Goal: Information Seeking & Learning: Learn about a topic

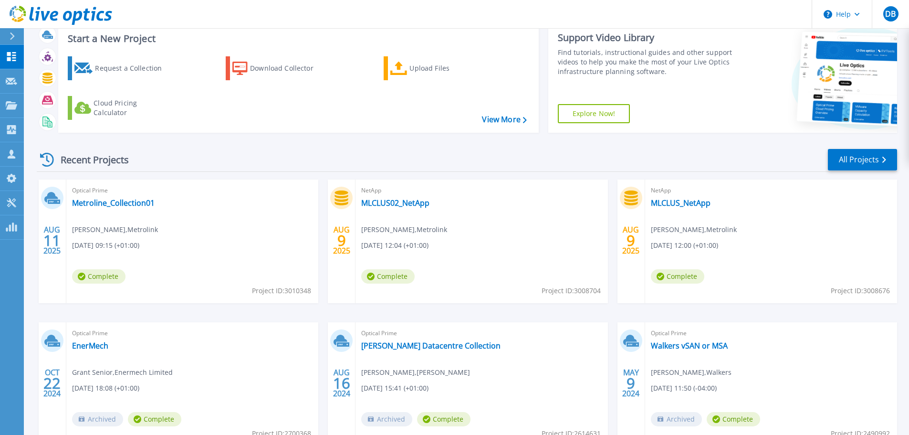
scroll to position [31, 0]
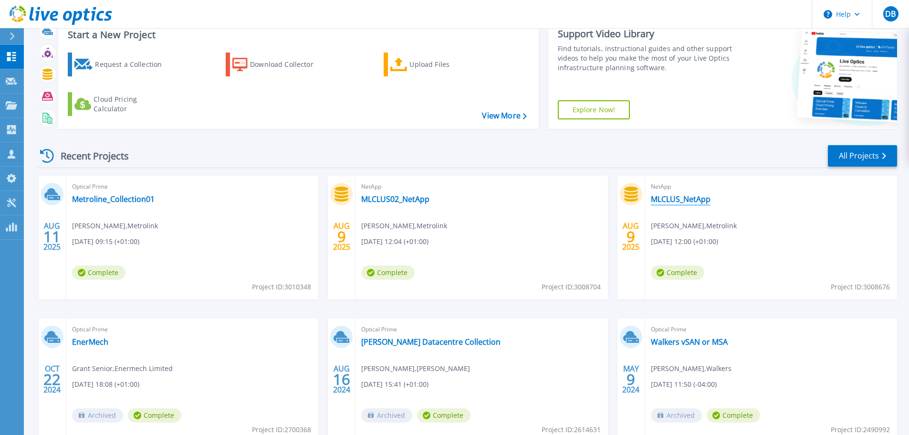
click at [671, 195] on link "MLCLUS_NetApp" at bounding box center [681, 199] width 60 height 10
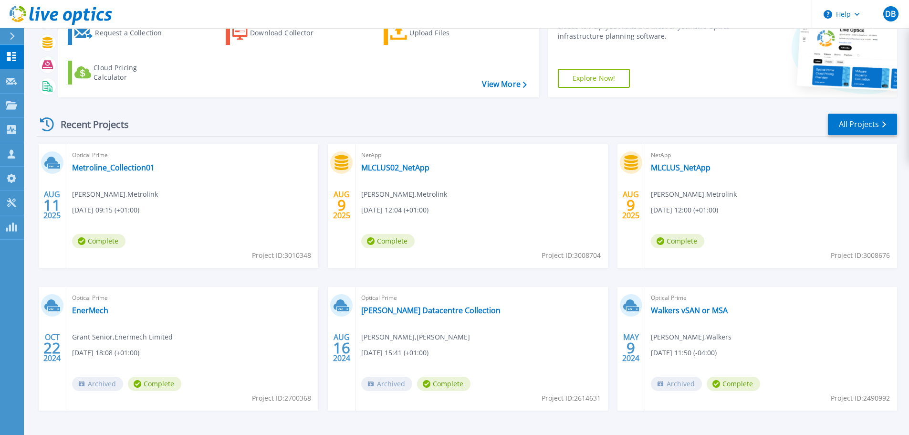
scroll to position [74, 0]
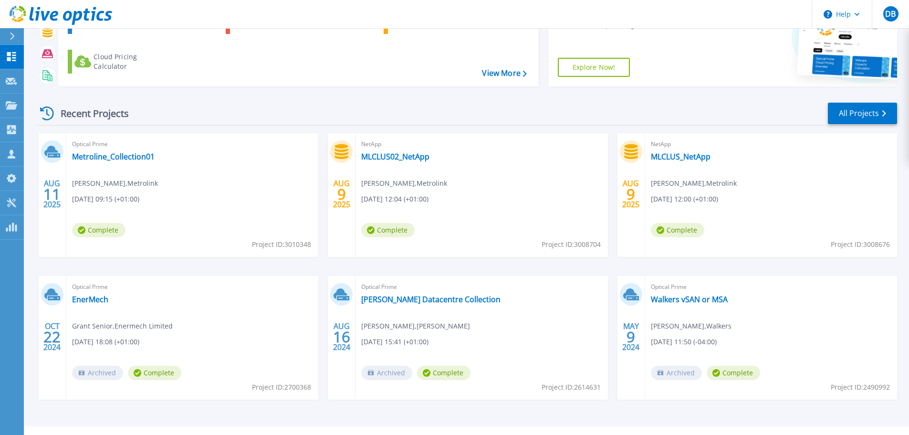
click at [405, 150] on div "NetApp MLCLUS02_NetApp Dipesh Virchand , Metrolink 08/09/2025, 12:04 (+01:00) C…" at bounding box center [481, 195] width 252 height 124
click at [395, 153] on link "MLCLUS02_NetApp" at bounding box center [395, 157] width 68 height 10
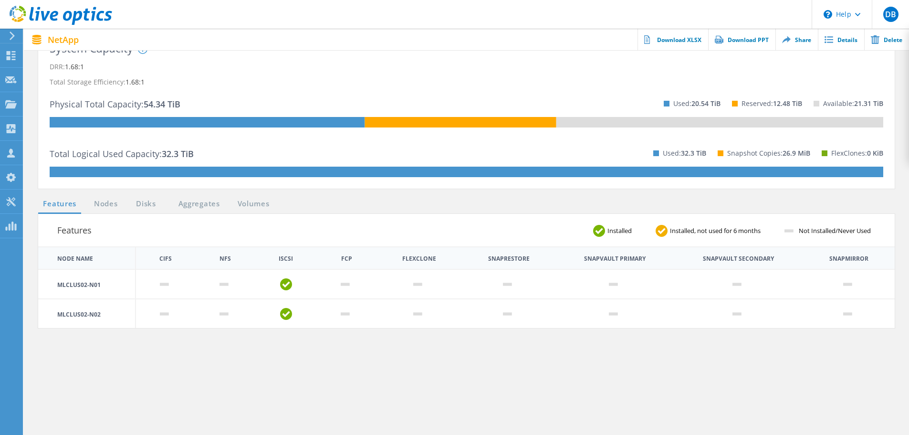
scroll to position [153, 0]
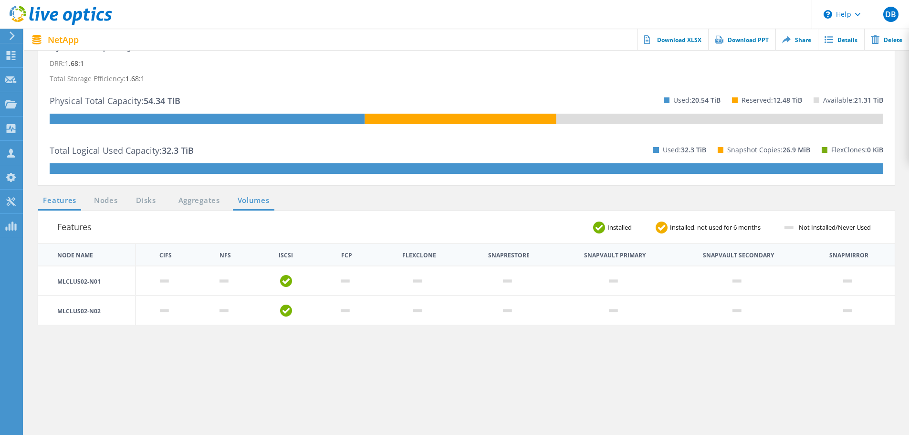
click at [249, 202] on link "Volumes" at bounding box center [253, 201] width 41 height 12
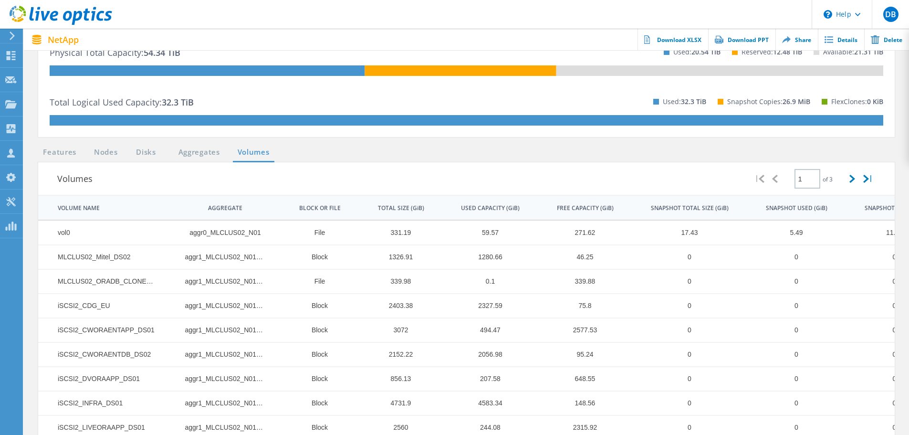
scroll to position [207, 0]
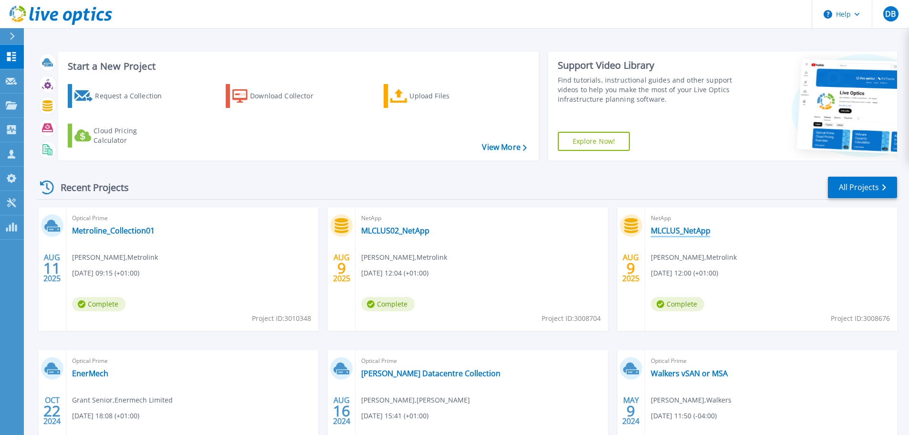
click at [665, 234] on link "MLCLUS_NetApp" at bounding box center [681, 231] width 60 height 10
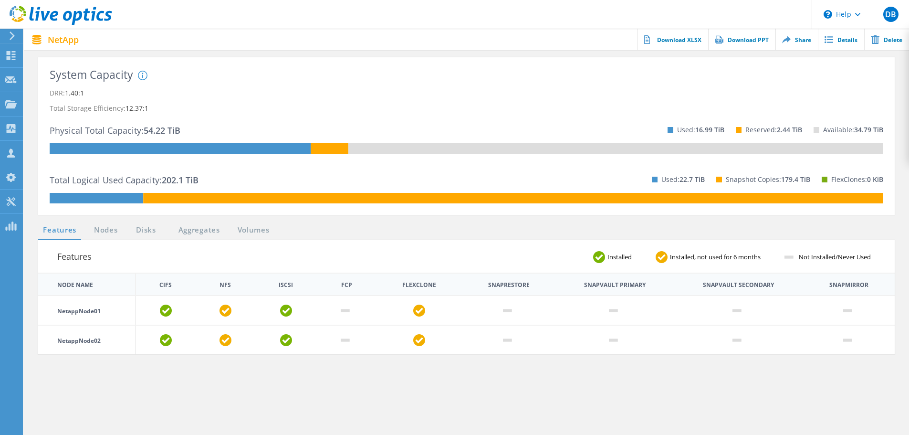
scroll to position [124, 0]
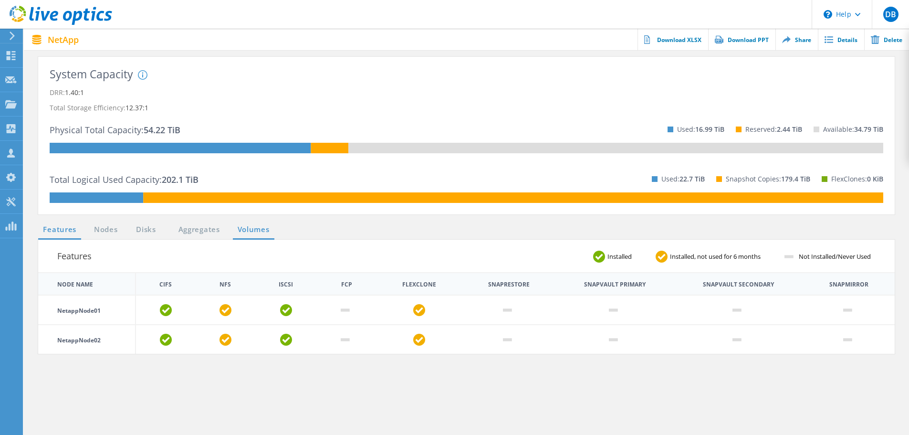
click at [253, 230] on link "Volumes" at bounding box center [253, 230] width 41 height 12
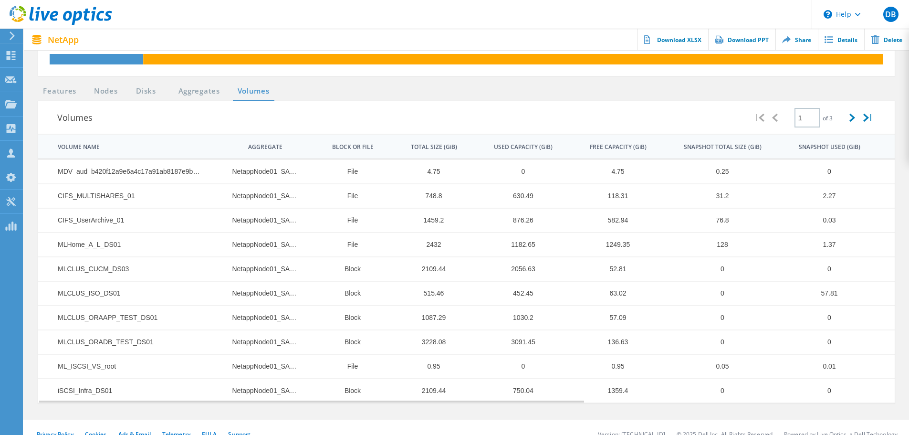
scroll to position [276, 0]
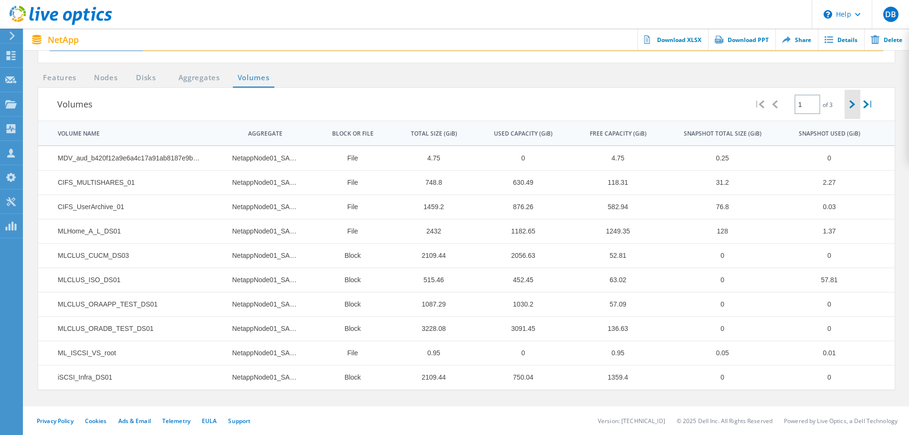
click at [850, 103] on icon at bounding box center [852, 104] width 6 height 8
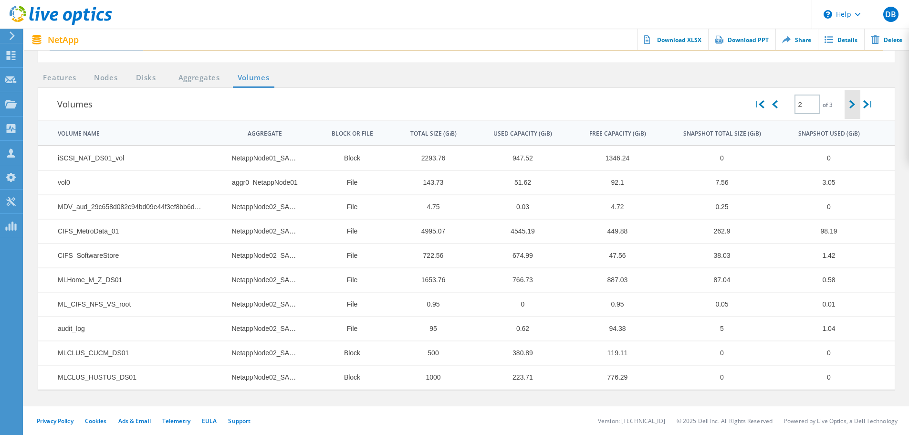
click at [851, 107] on icon at bounding box center [852, 104] width 6 height 8
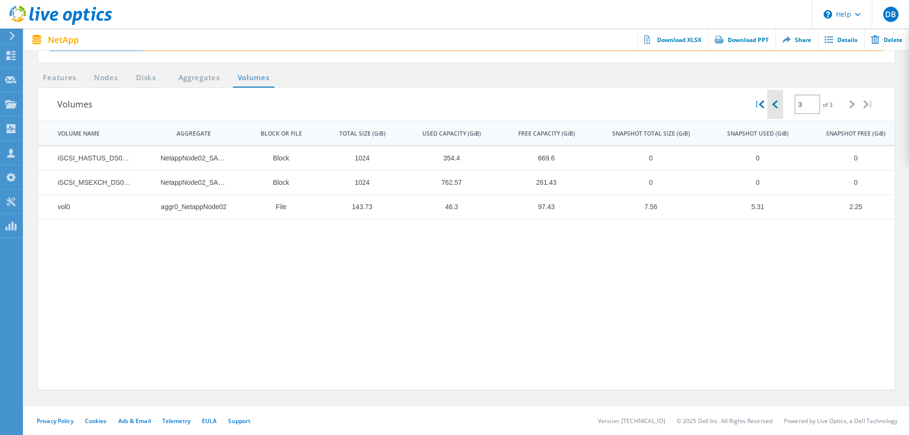
click at [773, 108] on div at bounding box center [774, 104] width 15 height 29
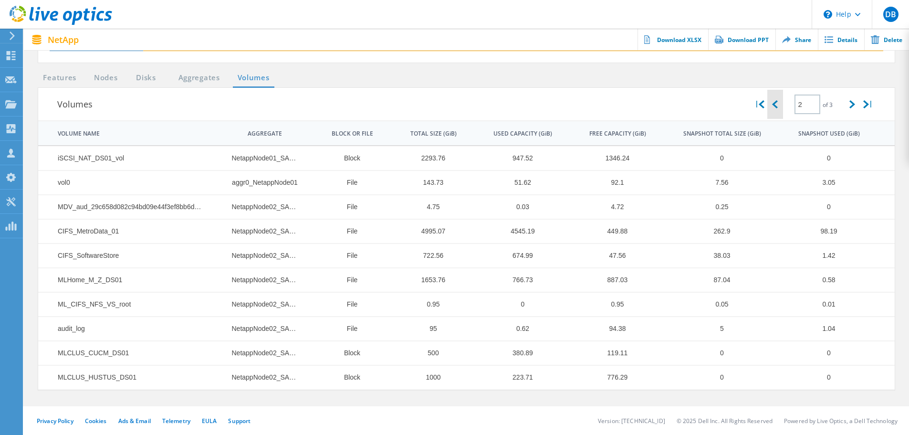
click at [773, 111] on div at bounding box center [774, 104] width 15 height 29
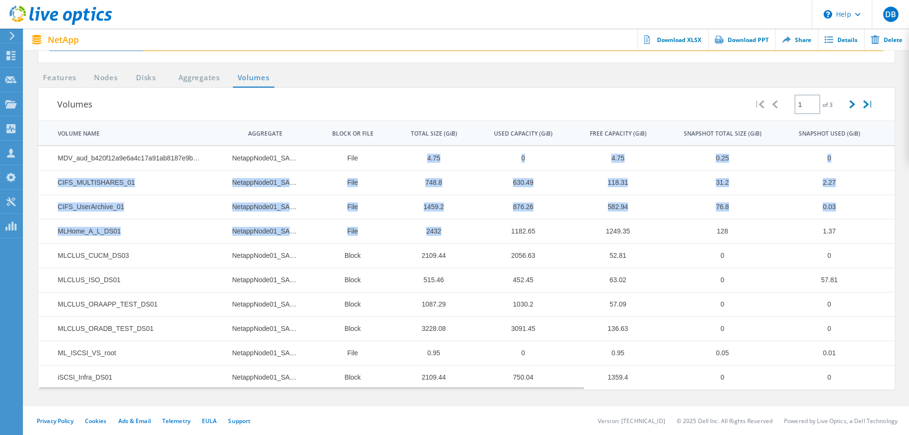
drag, startPoint x: 449, startPoint y: 235, endPoint x: 444, endPoint y: 173, distance: 61.8
click at [444, 173] on tbody "MDV_aud_b420f12a9e6a4c17a91ab8187e9b0142 NetappNode01_SAS_1 File 4.75 0 4.75 0.…" at bounding box center [708, 267] width 1341 height 243
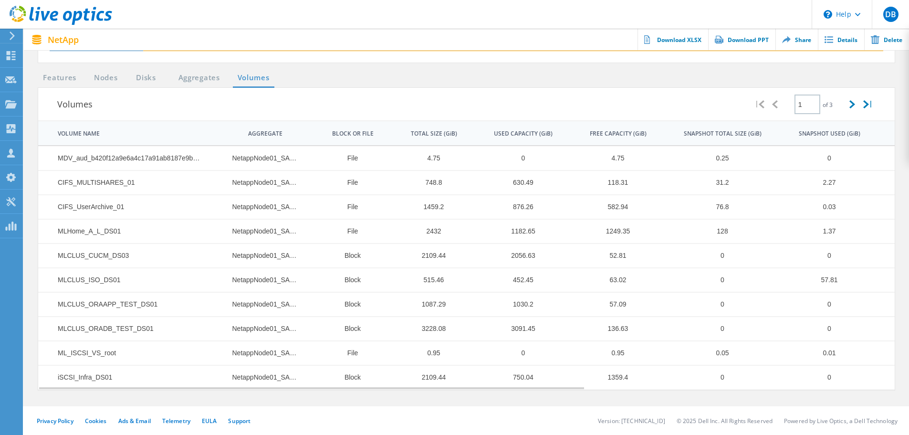
drag, startPoint x: 453, startPoint y: 167, endPoint x: 387, endPoint y: 121, distance: 80.9
click at [387, 121] on div "Volumes | 1 of 3 |" at bounding box center [466, 104] width 856 height 33
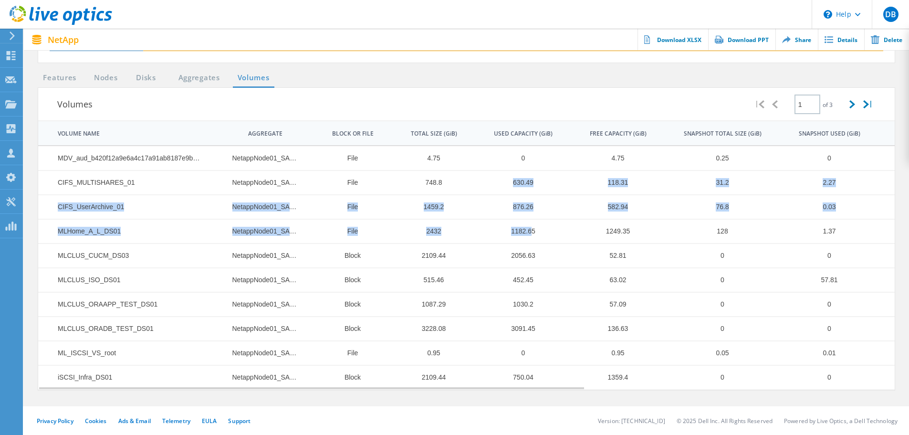
drag, startPoint x: 512, startPoint y: 183, endPoint x: 531, endPoint y: 230, distance: 50.5
click at [531, 230] on tbody "MDV_aud_b420f12a9e6a4c17a91ab8187e9b0142 NetappNode01_SAS_1 File 4.75 0 4.75 0.…" at bounding box center [708, 267] width 1341 height 243
click at [531, 230] on td "1182.65" at bounding box center [517, 231] width 95 height 24
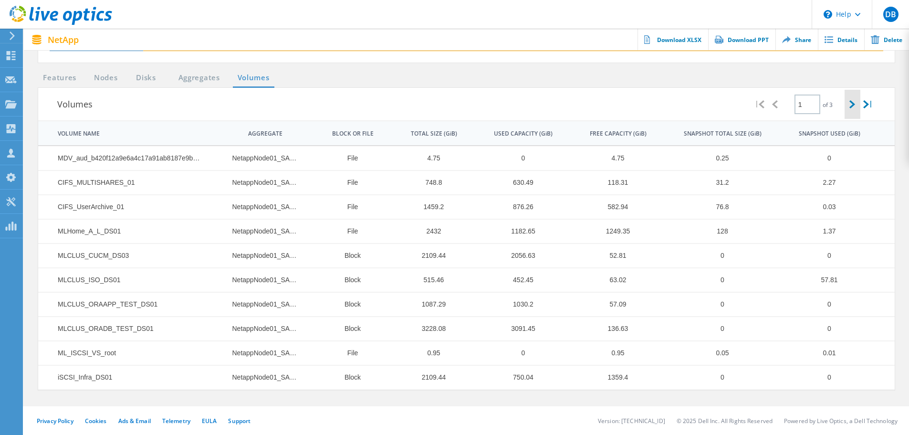
click at [846, 106] on div at bounding box center [851, 104] width 15 height 29
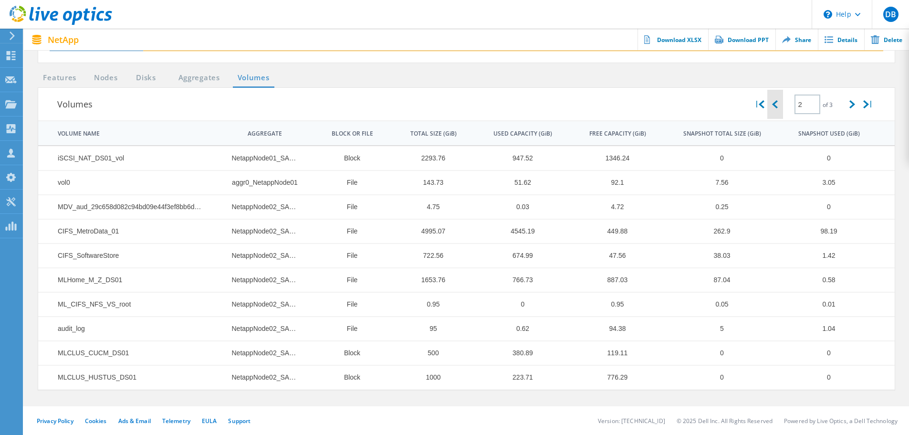
click at [774, 105] on icon at bounding box center [775, 104] width 6 height 8
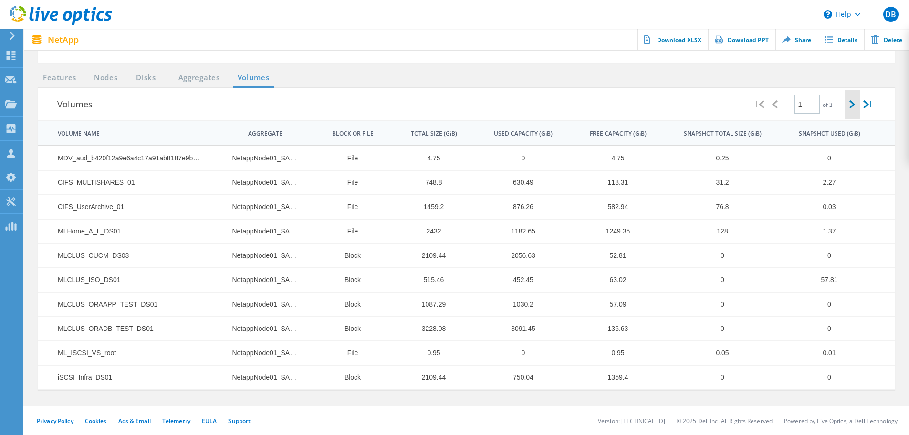
click at [848, 105] on div at bounding box center [851, 104] width 15 height 29
type input "2"
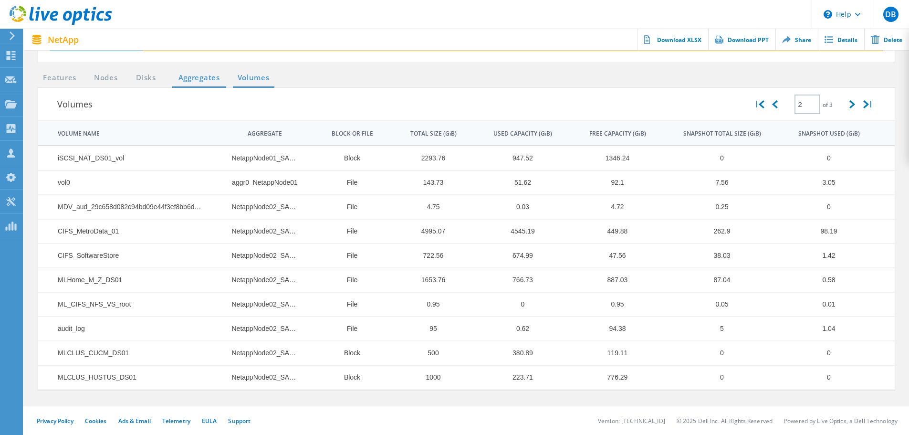
click at [207, 77] on link "Aggregates" at bounding box center [199, 78] width 54 height 12
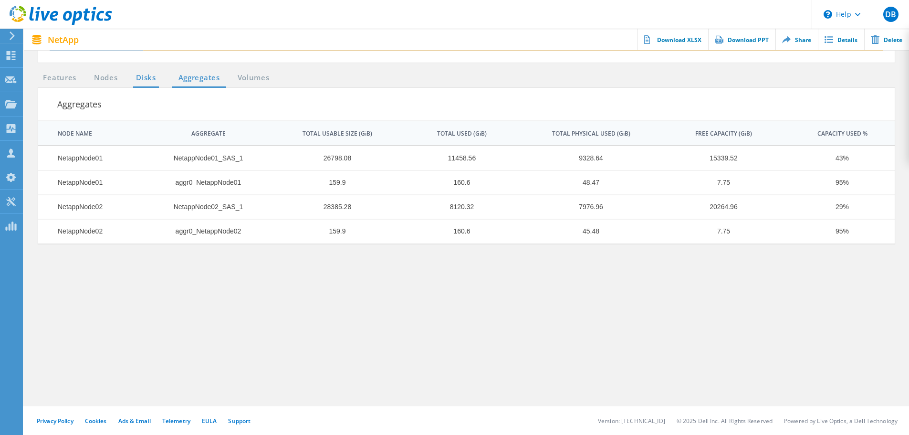
click at [138, 76] on link "Disks" at bounding box center [146, 78] width 26 height 12
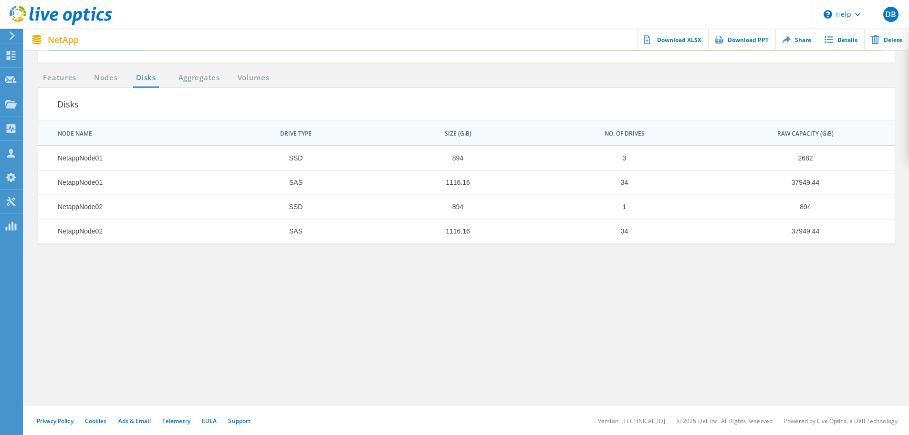
click at [114, 73] on link "Nodes" at bounding box center [106, 78] width 31 height 12
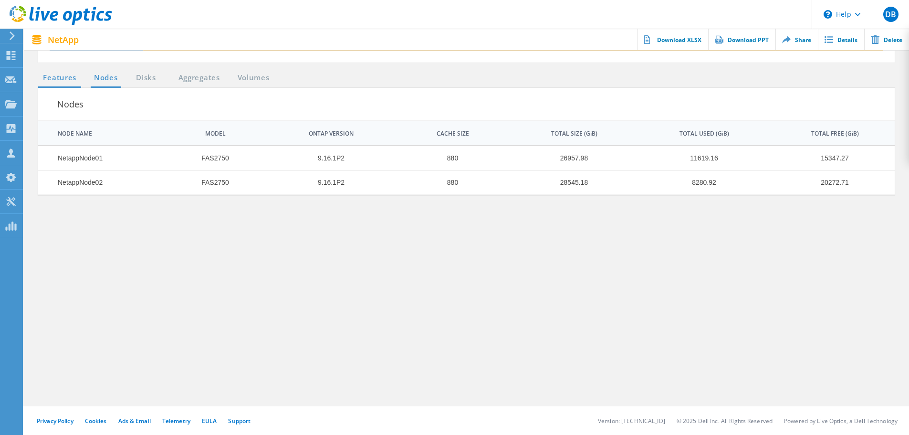
click at [63, 78] on link "Features" at bounding box center [59, 78] width 43 height 12
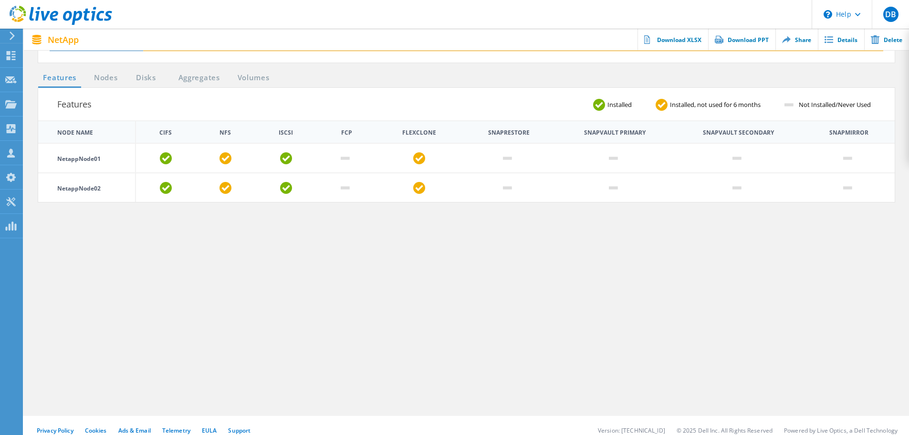
click at [10, 32] on use at bounding box center [12, 35] width 5 height 9
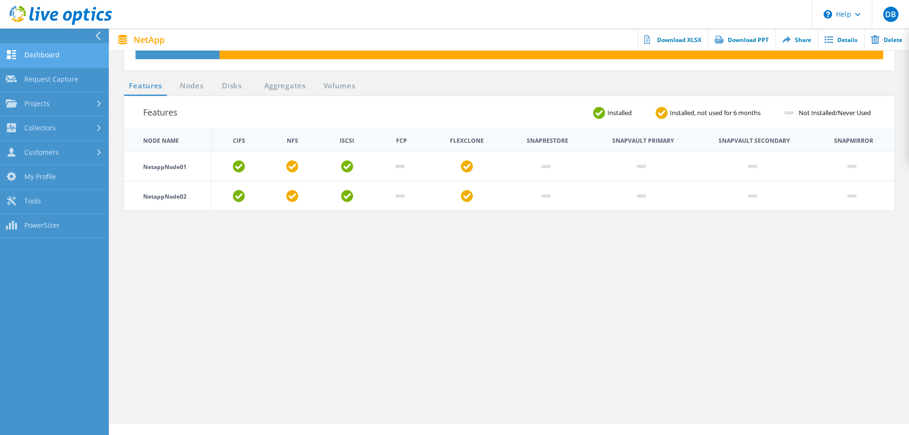
click at [50, 53] on link "Dashboard" at bounding box center [54, 55] width 109 height 24
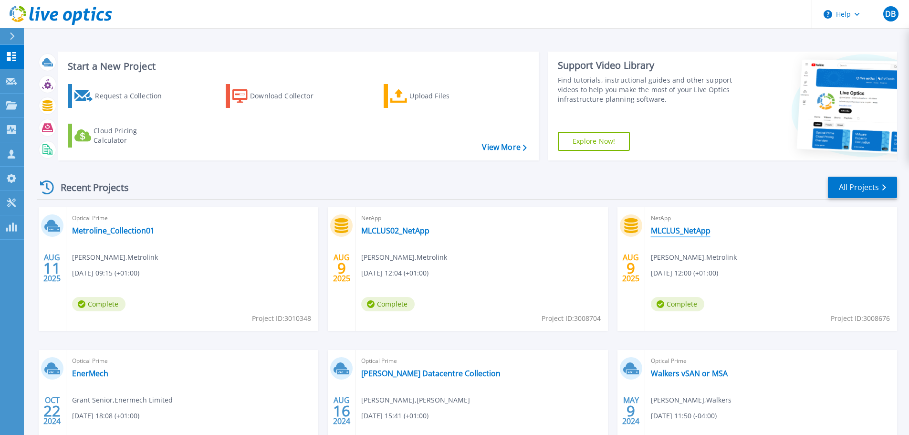
click at [660, 229] on link "MLCLUS_NetApp" at bounding box center [681, 231] width 60 height 10
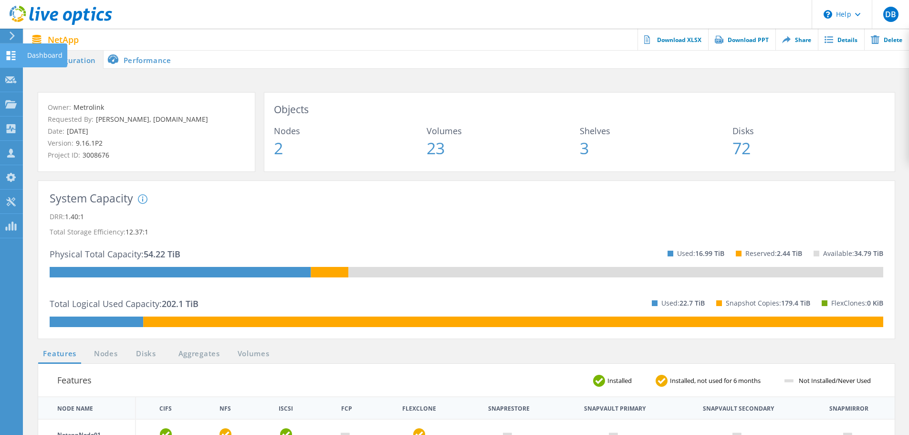
click at [13, 55] on icon at bounding box center [10, 55] width 11 height 9
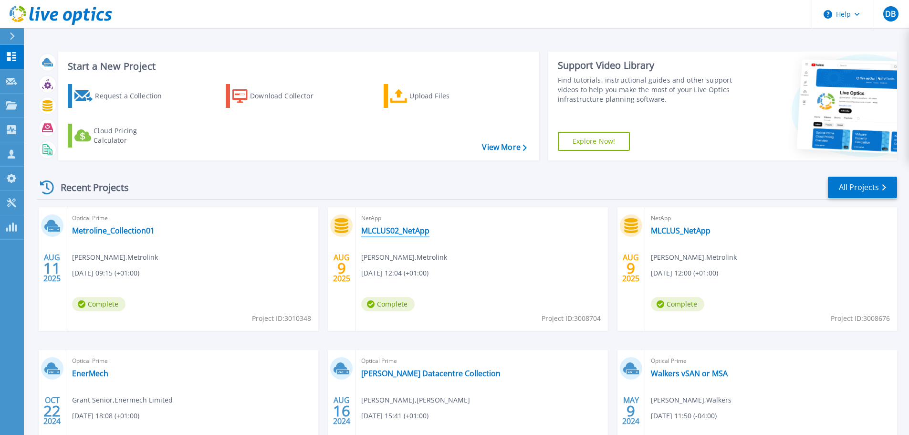
click at [397, 226] on link "MLCLUS02_NetApp" at bounding box center [395, 231] width 68 height 10
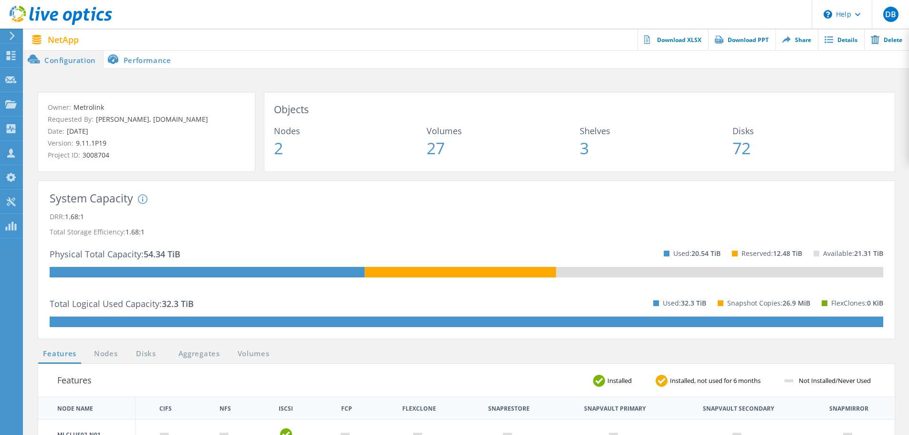
click at [8, 40] on div at bounding box center [10, 35] width 14 height 9
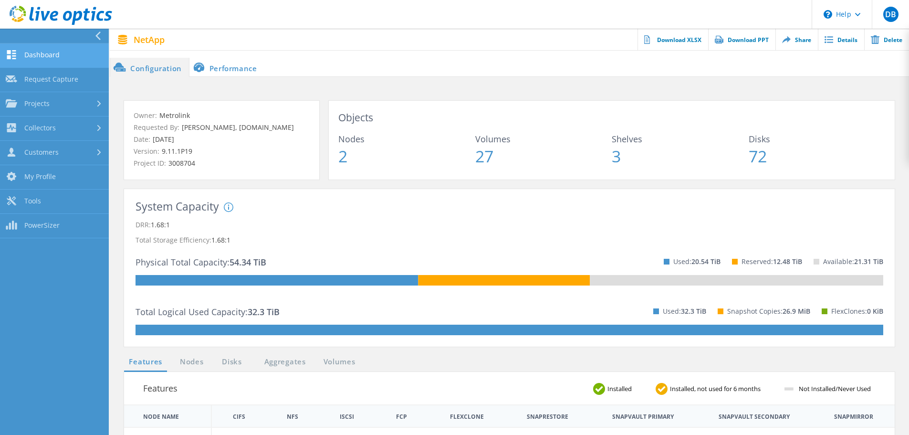
click at [44, 54] on link "Dashboard" at bounding box center [54, 55] width 109 height 24
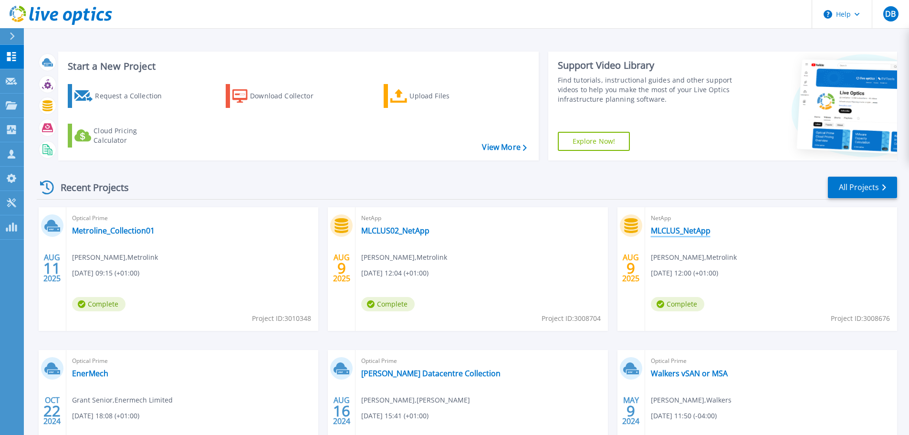
click at [692, 229] on link "MLCLUS_NetApp" at bounding box center [681, 231] width 60 height 10
